Goal: Task Accomplishment & Management: Manage account settings

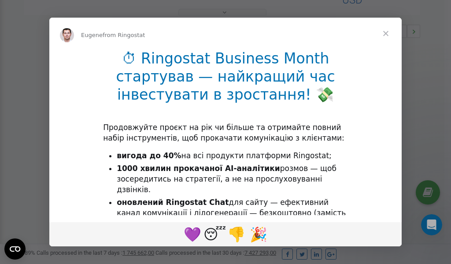
click at [388, 32] on span "Close" at bounding box center [386, 34] width 32 height 32
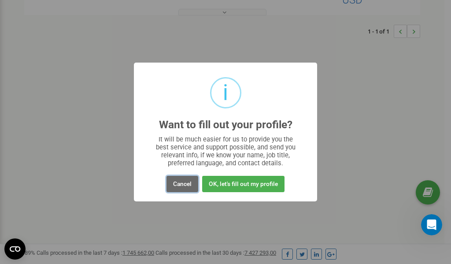
click at [180, 186] on button "Cancel" at bounding box center [182, 184] width 32 height 16
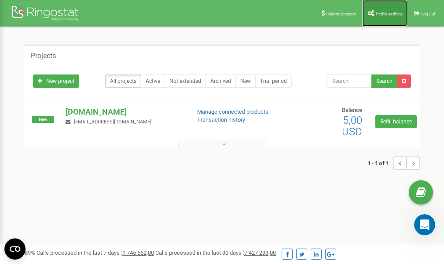
click at [384, 17] on link "Profile settings" at bounding box center [384, 13] width 45 height 26
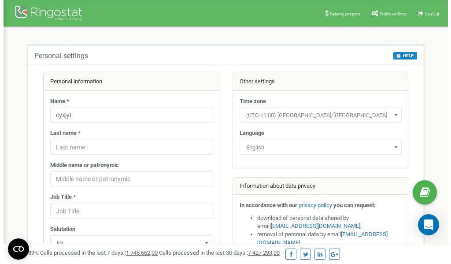
scroll to position [44, 0]
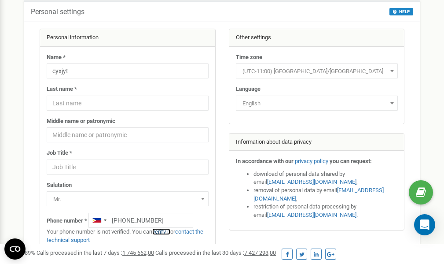
click at [165, 231] on link "verify it" at bounding box center [161, 231] width 18 height 7
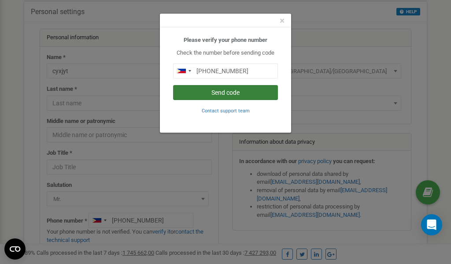
click at [224, 92] on button "Send code" at bounding box center [225, 92] width 105 height 15
